Goal: Task Accomplishment & Management: Manage account settings

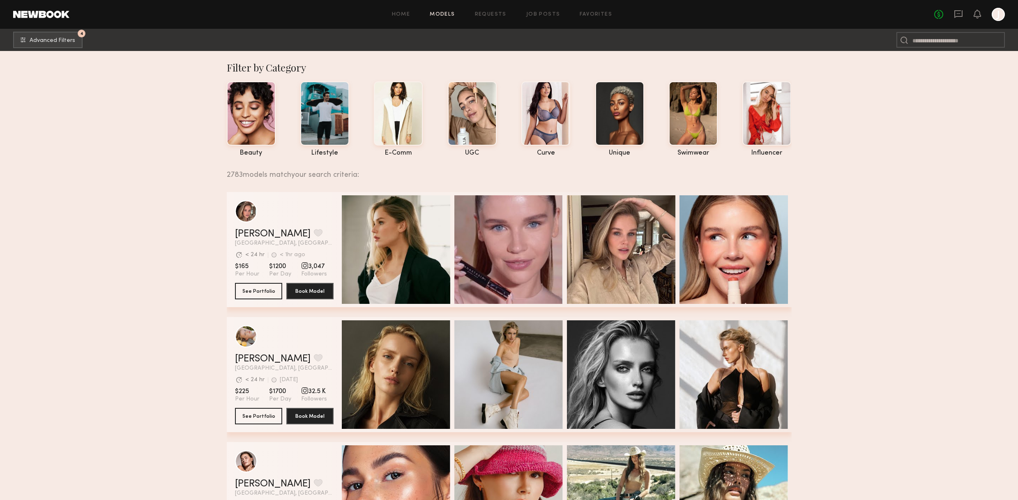
click at [574, 106] on div "beauty lifestyle e-comm UGC curve unique swimwear influencer" at bounding box center [503, 116] width 578 height 79
click at [565, 108] on div at bounding box center [546, 113] width 49 height 64
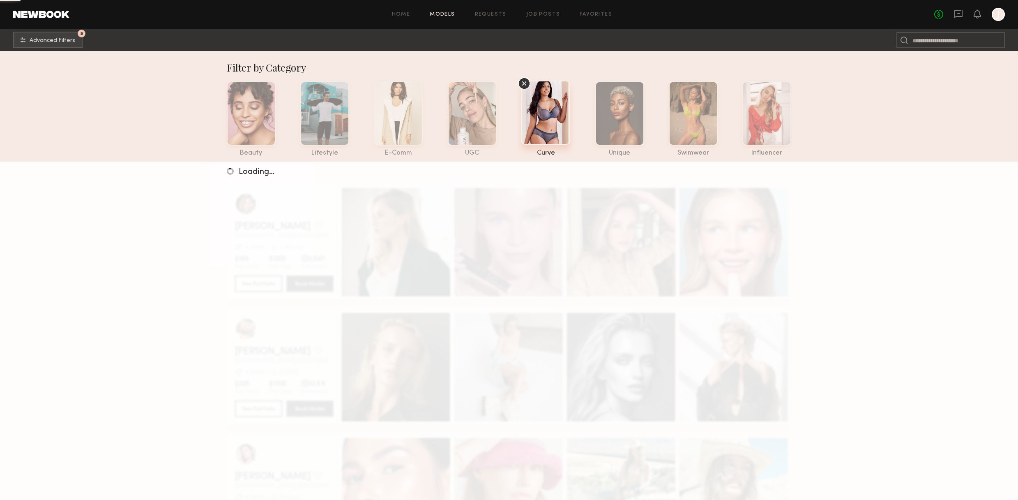
click at [549, 107] on div at bounding box center [546, 113] width 49 height 64
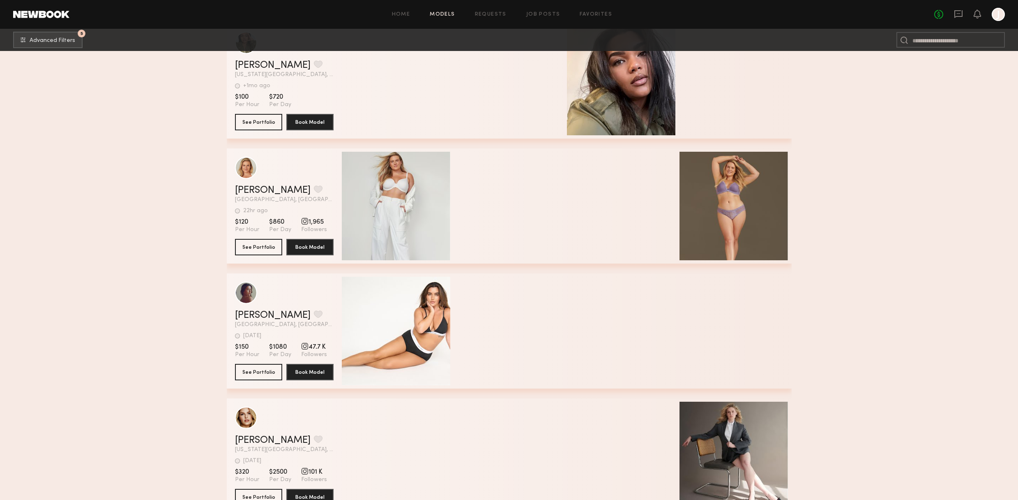
scroll to position [2917, 0]
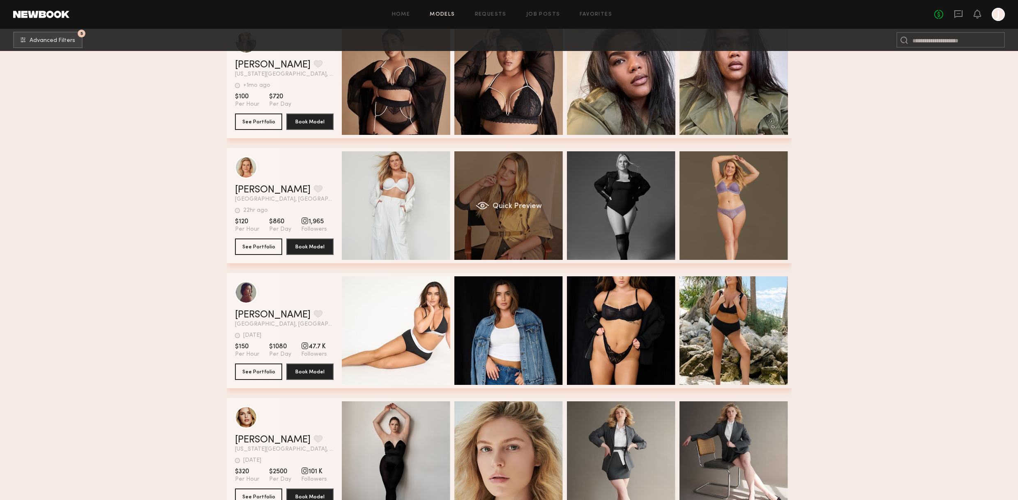
click at [486, 187] on div "Quick Preview" at bounding box center [509, 205] width 108 height 108
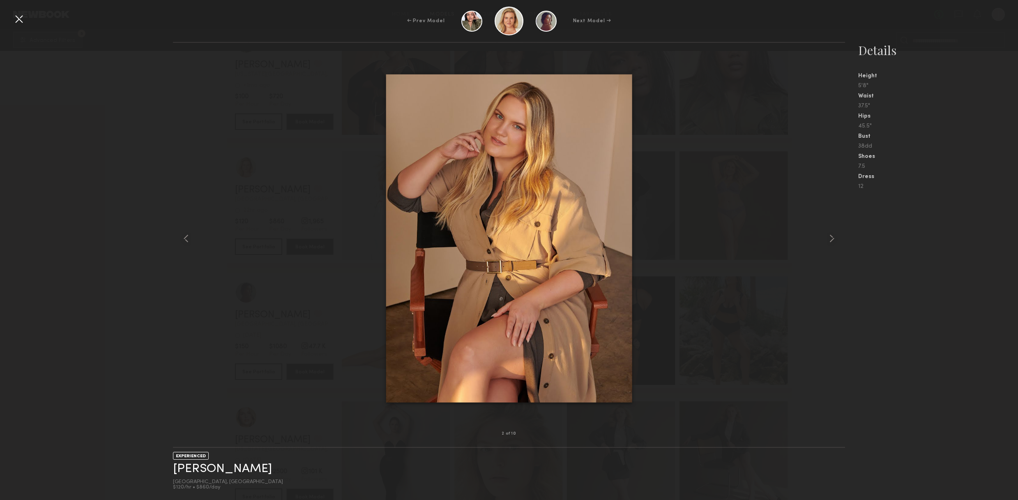
click at [16, 21] on div at bounding box center [18, 18] width 13 height 13
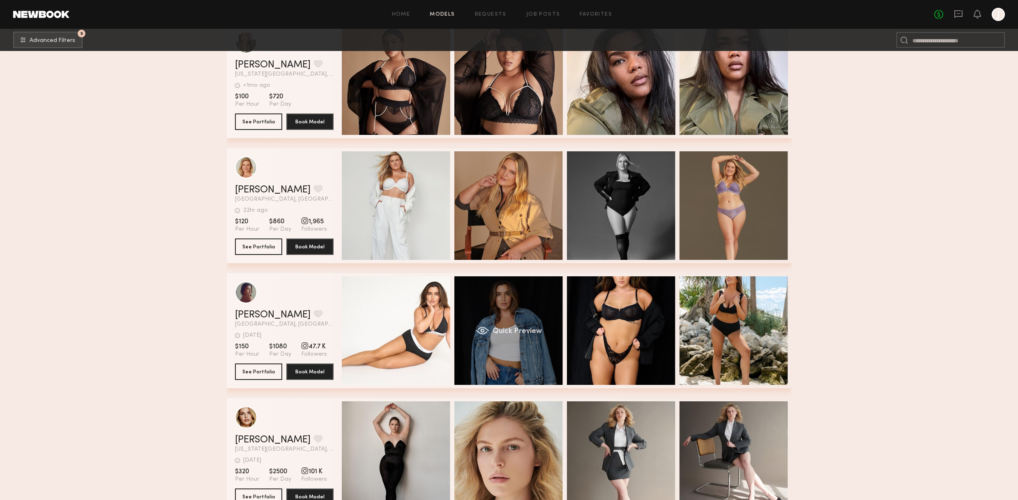
click at [512, 359] on div "Quick Preview" at bounding box center [509, 330] width 108 height 108
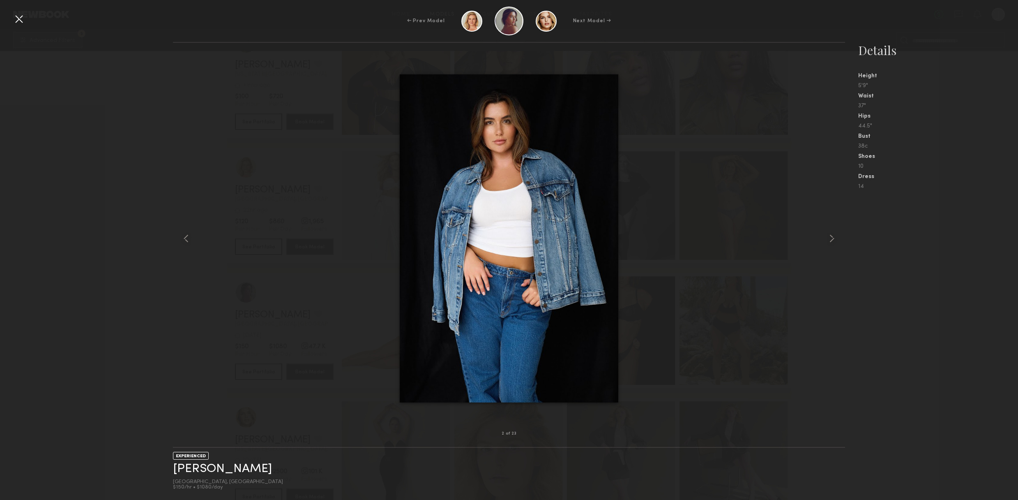
click at [18, 19] on div at bounding box center [18, 18] width 13 height 13
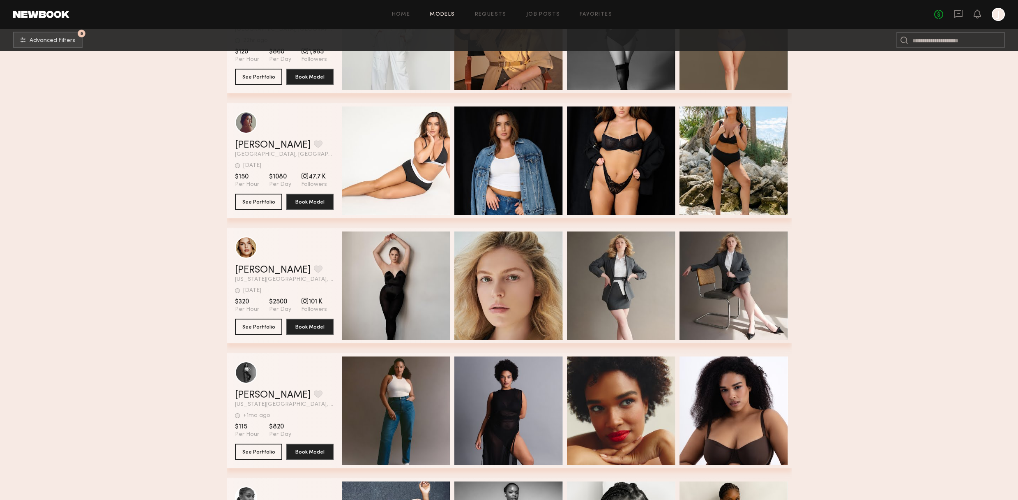
scroll to position [3096, 0]
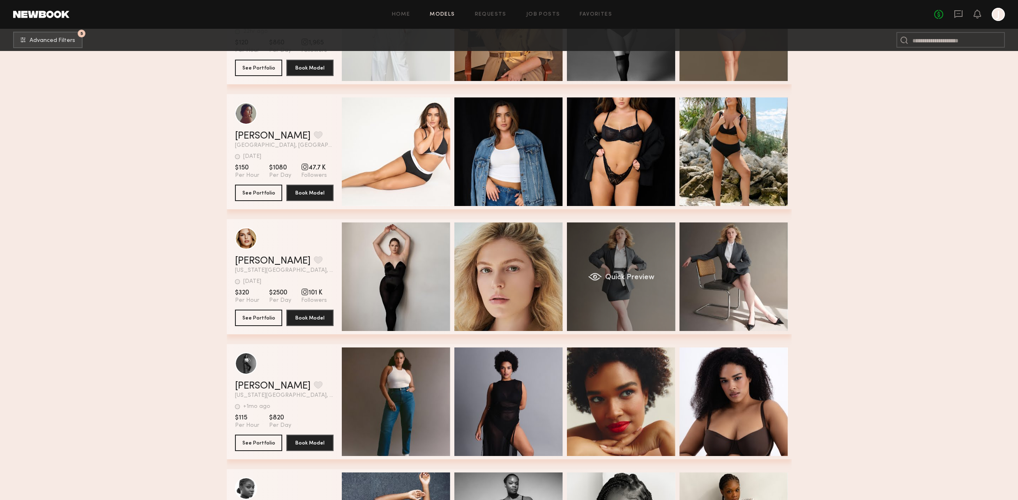
click at [586, 286] on div "Quick Preview" at bounding box center [621, 276] width 108 height 108
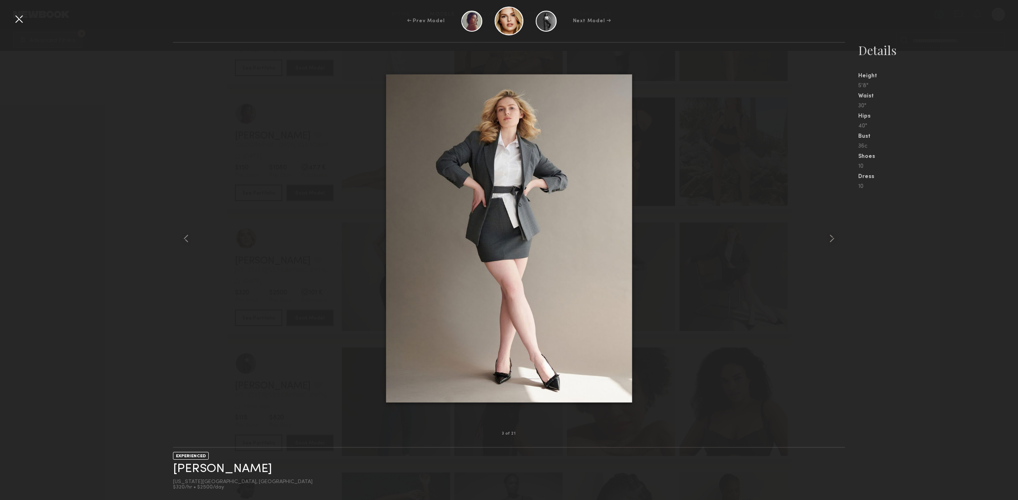
click at [16, 16] on div at bounding box center [18, 18] width 13 height 13
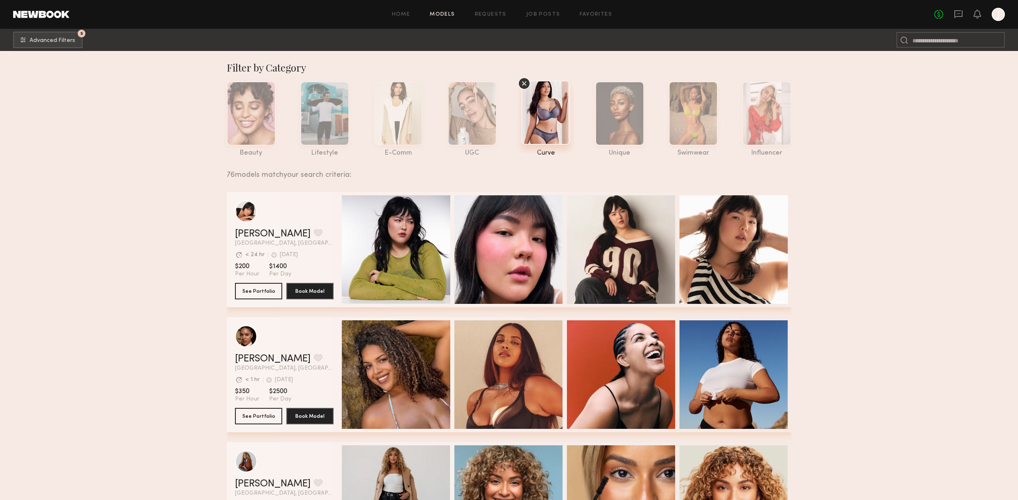
scroll to position [0, 0]
click at [62, 40] on span "Advanced Filters" at bounding box center [53, 40] width 46 height 6
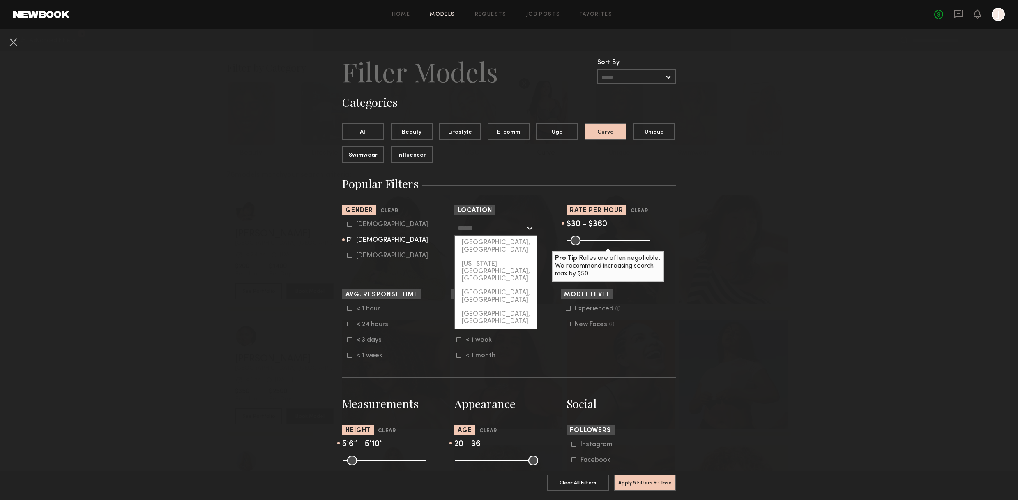
click at [499, 230] on input "text" at bounding box center [491, 228] width 67 height 14
click at [488, 242] on div "[GEOGRAPHIC_DATA], [GEOGRAPHIC_DATA]" at bounding box center [495, 245] width 81 height 21
type input "**********"
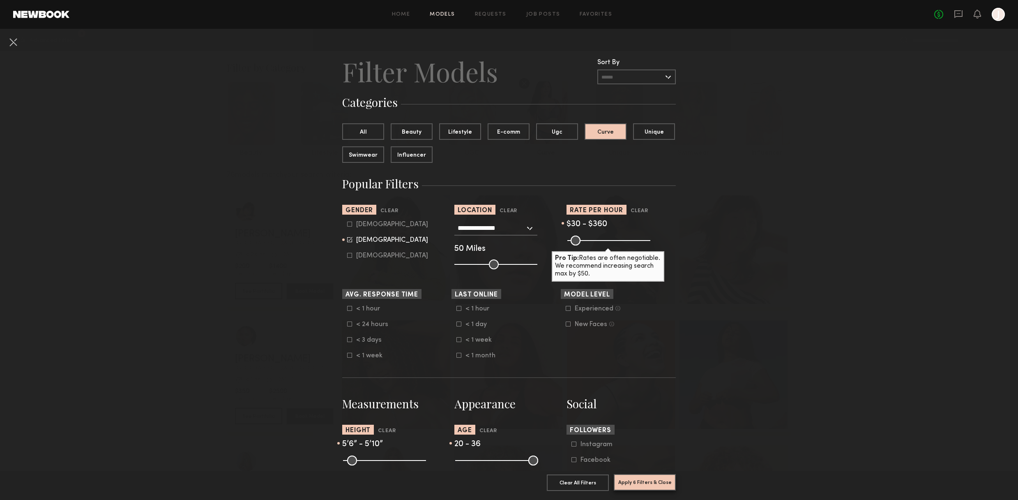
click at [639, 481] on button "Apply 6 Filters & Close" at bounding box center [645, 482] width 62 height 16
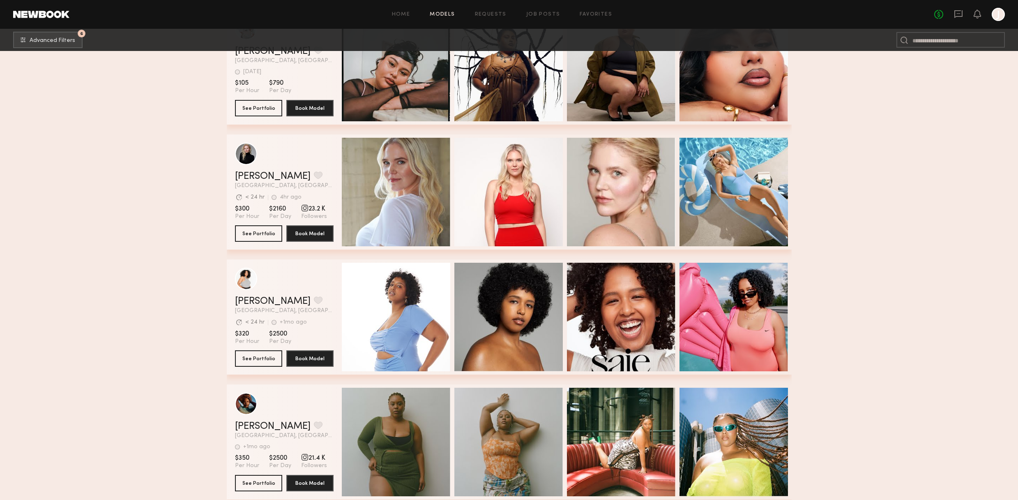
scroll to position [2905, 0]
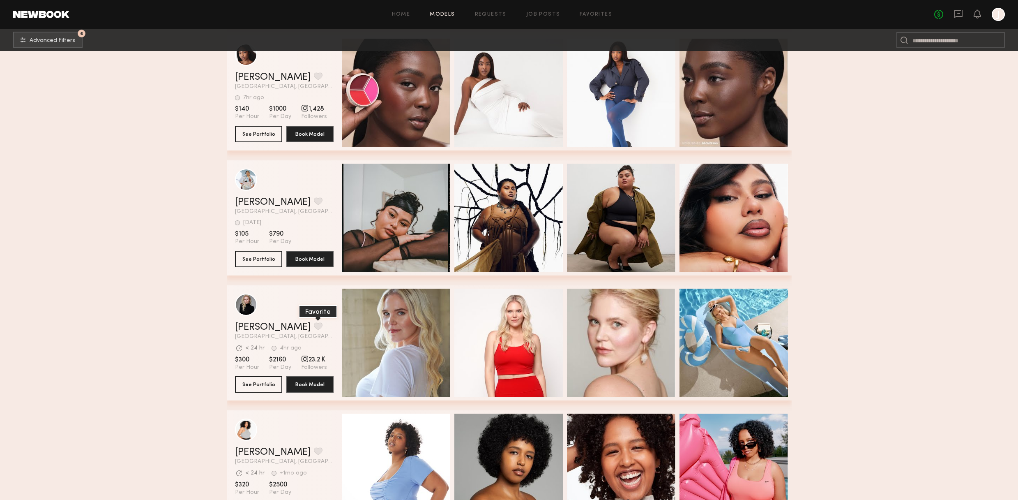
click at [314, 324] on button "grid" at bounding box center [318, 325] width 9 height 7
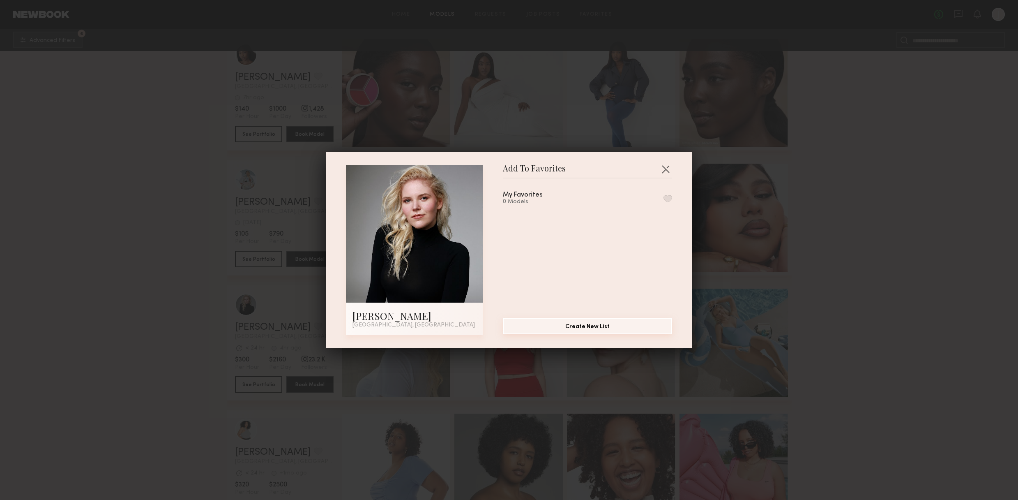
click at [579, 327] on button "Create New List" at bounding box center [587, 326] width 169 height 16
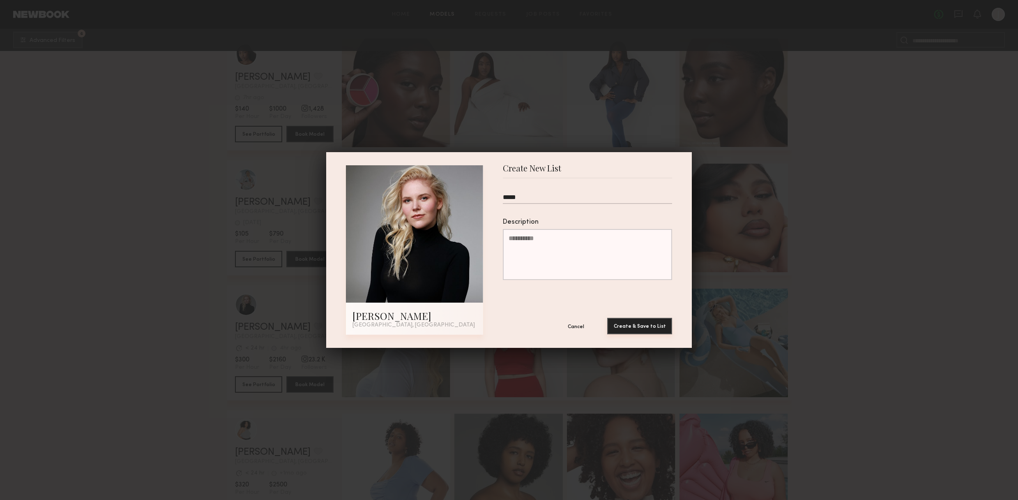
type input "*****"
click at [622, 328] on button "Create & Save to List" at bounding box center [639, 326] width 65 height 16
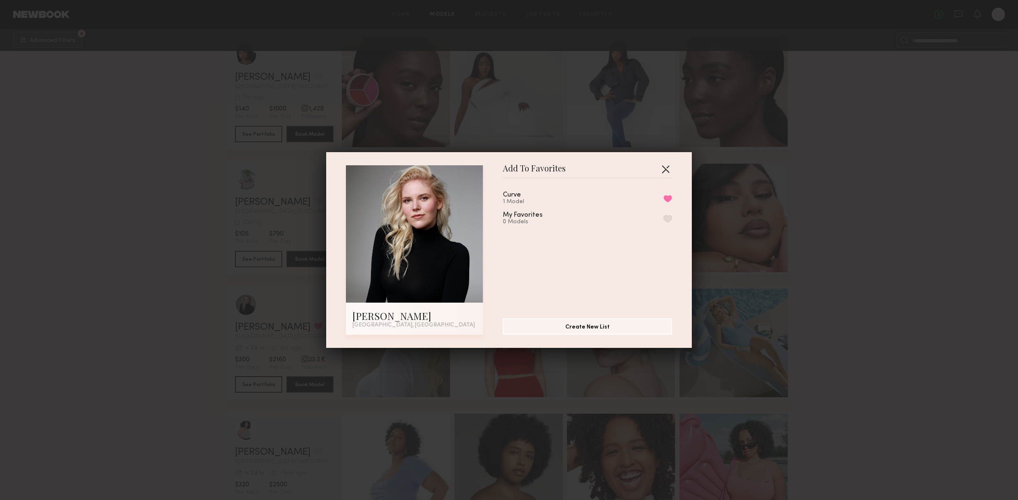
click at [666, 165] on button "button" at bounding box center [665, 168] width 13 height 13
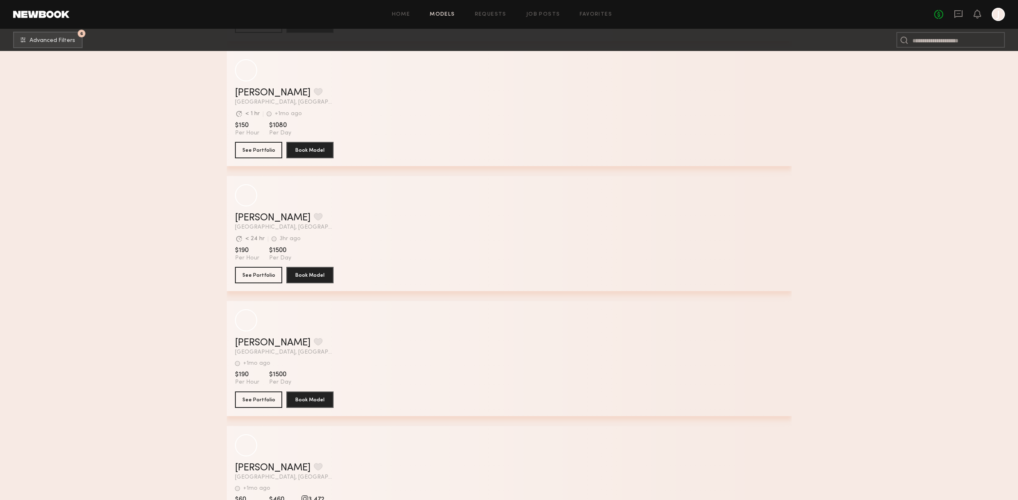
scroll to position [4515, 0]
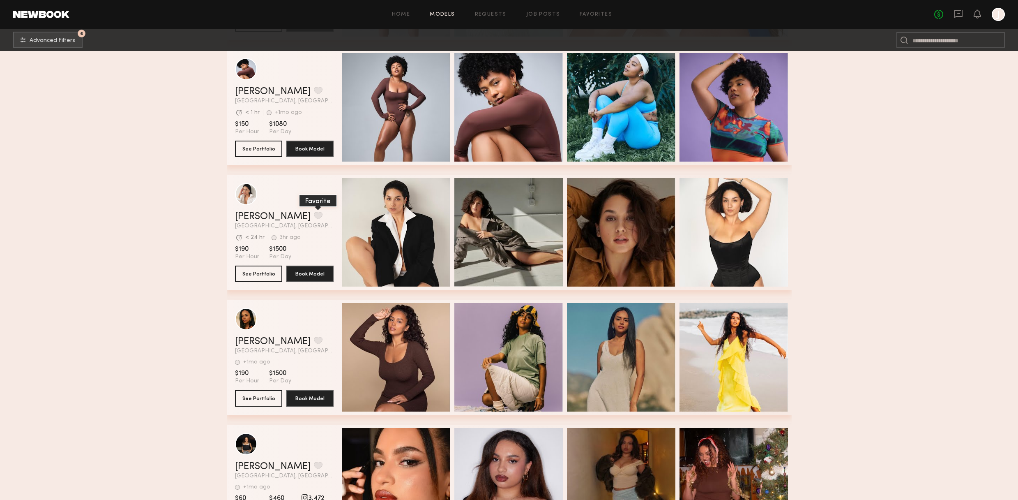
click at [314, 213] on button "grid" at bounding box center [318, 215] width 9 height 7
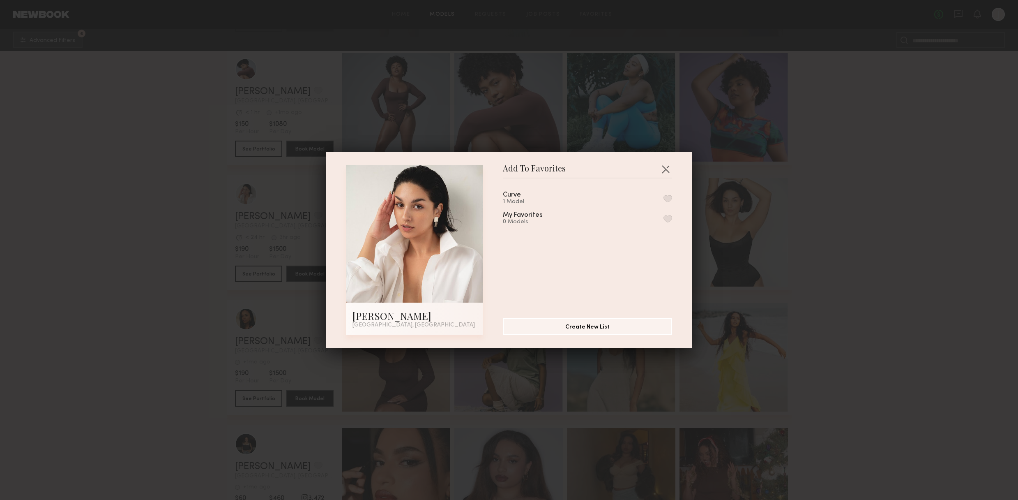
click at [578, 204] on div "Curve 1 Model" at bounding box center [587, 199] width 169 height 14
click at [666, 199] on button "button" at bounding box center [668, 198] width 9 height 7
click at [570, 324] on button "Create New List" at bounding box center [587, 326] width 169 height 16
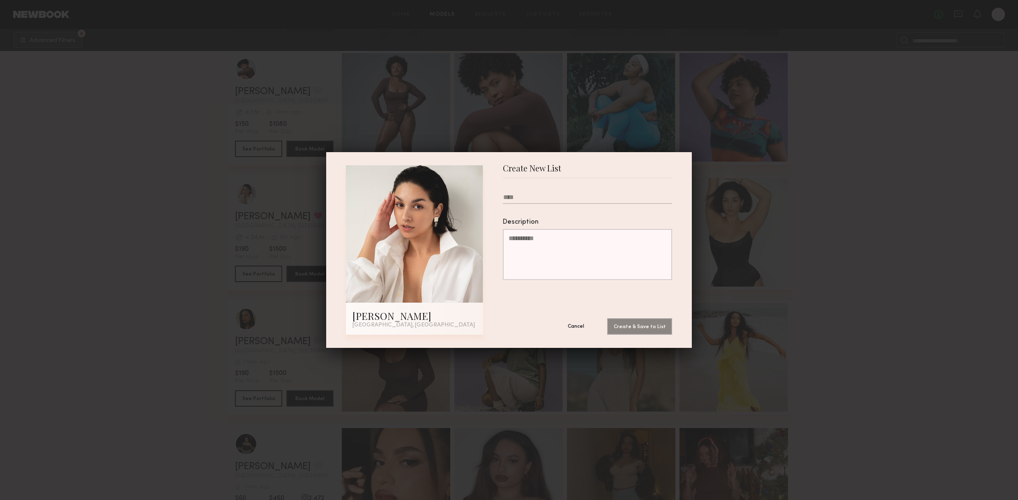
click at [566, 327] on button "Cancel" at bounding box center [576, 326] width 49 height 16
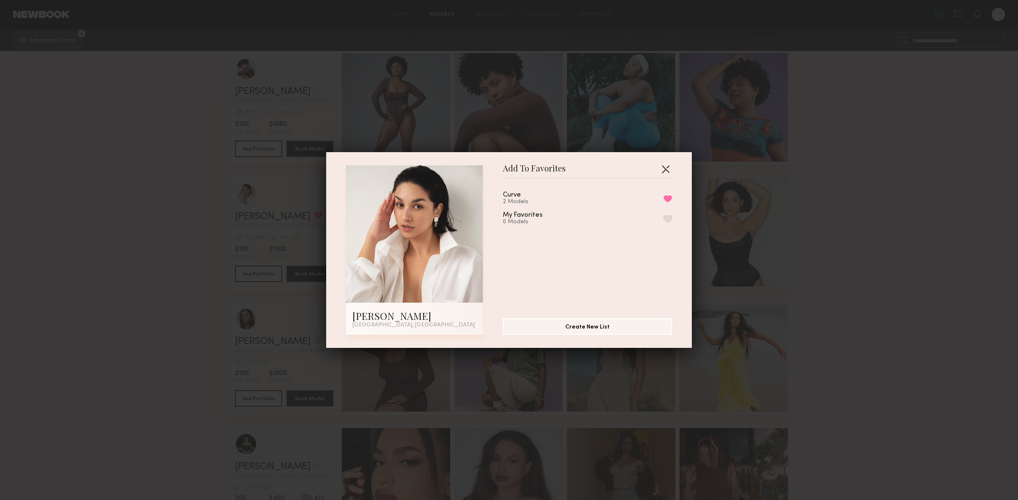
click at [666, 171] on button "button" at bounding box center [665, 168] width 13 height 13
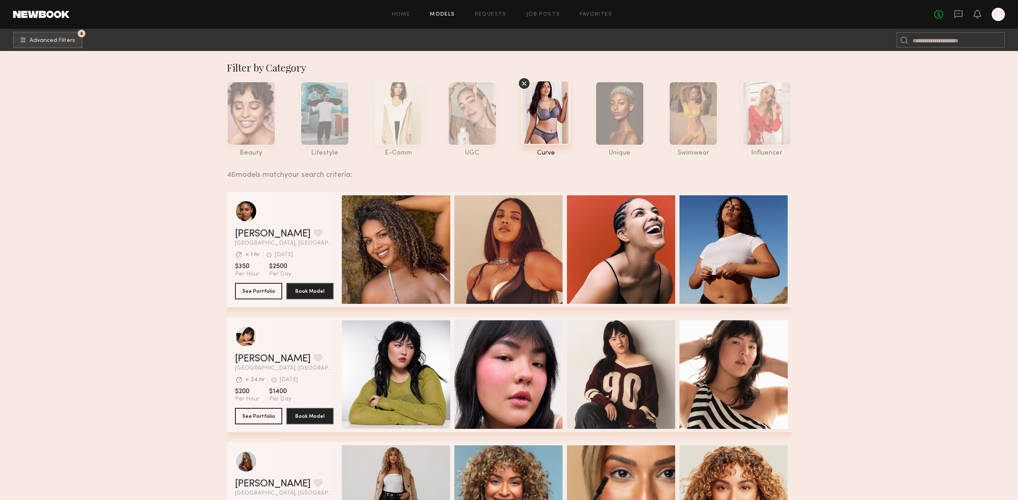
scroll to position [0, 0]
click at [315, 126] on div at bounding box center [324, 113] width 49 height 64
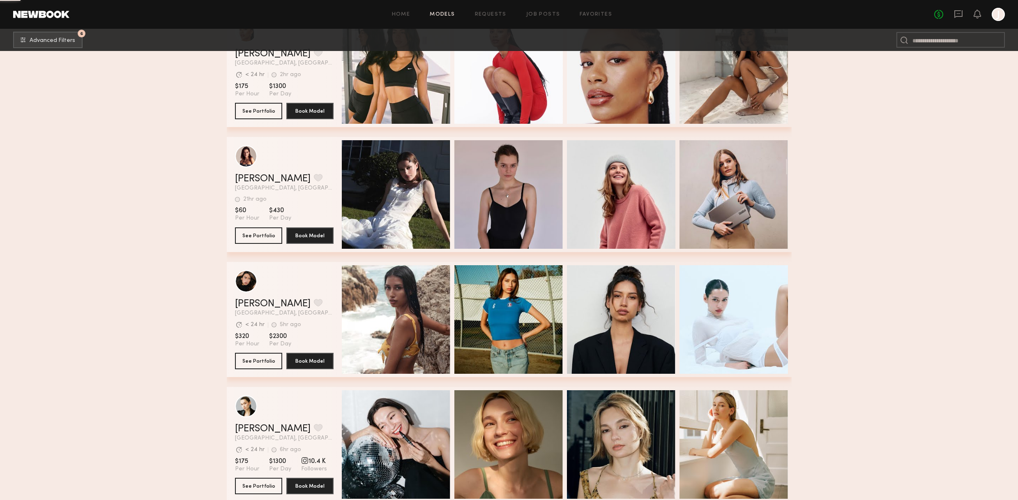
scroll to position [3805, 0]
